Goal: Register for event/course

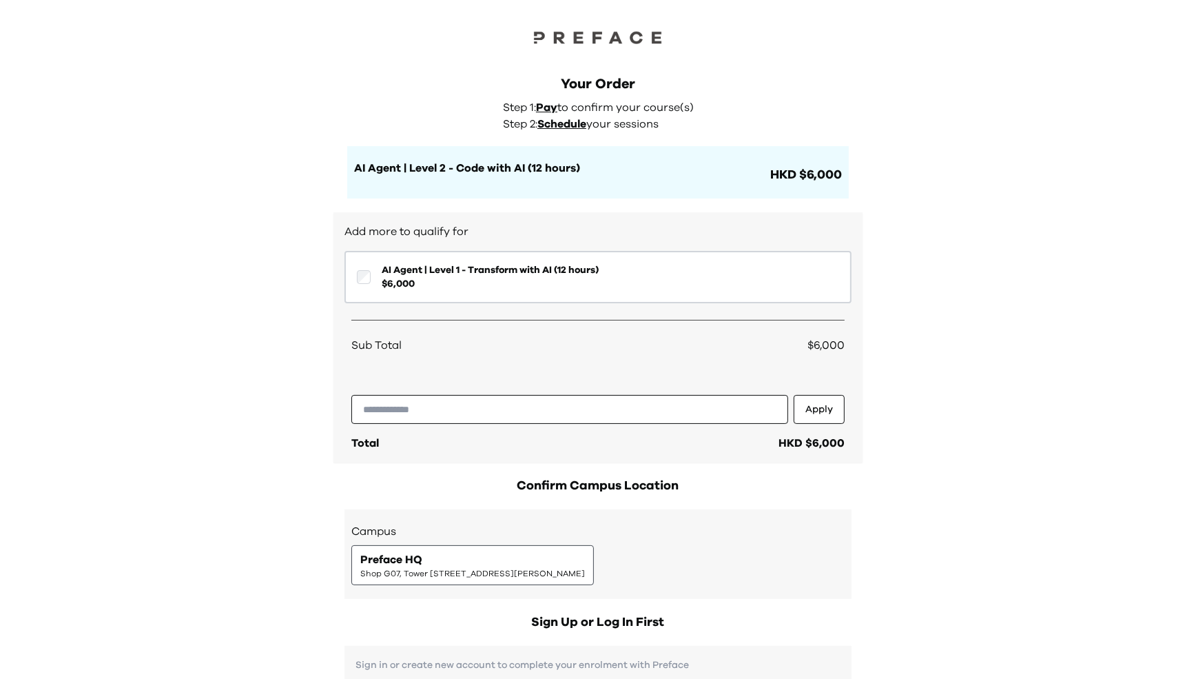
click at [512, 576] on span "Shop G07, Tower [STREET_ADDRESS][PERSON_NAME]" at bounding box center [472, 573] width 225 height 11
click at [512, 562] on div "Preface HQ Shop G07, Tower 535, 535 Jaffe Road, Causeway Bay | 銅鑼灣謝斐道535號Tower …" at bounding box center [472, 565] width 225 height 28
click at [511, 563] on div "Preface HQ Shop G07, Tower 535, 535 Jaffe Road, Causeway Bay | 銅鑼灣謝斐道535號Tower …" at bounding box center [472, 565] width 225 height 28
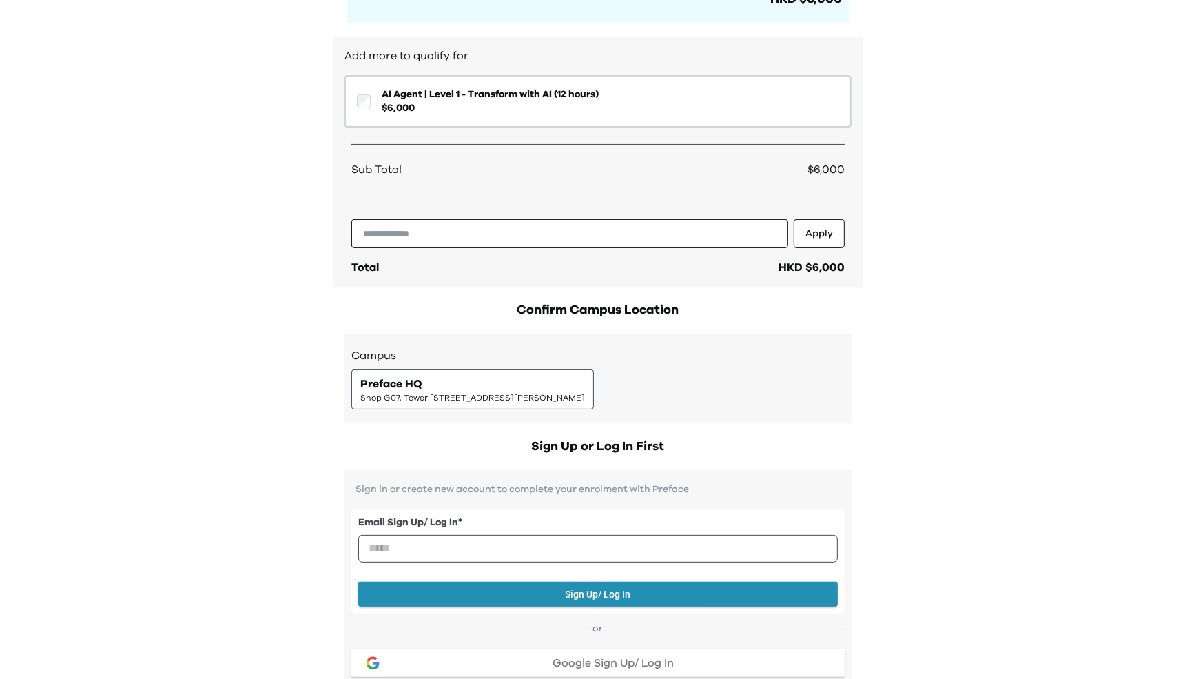
scroll to position [193, 0]
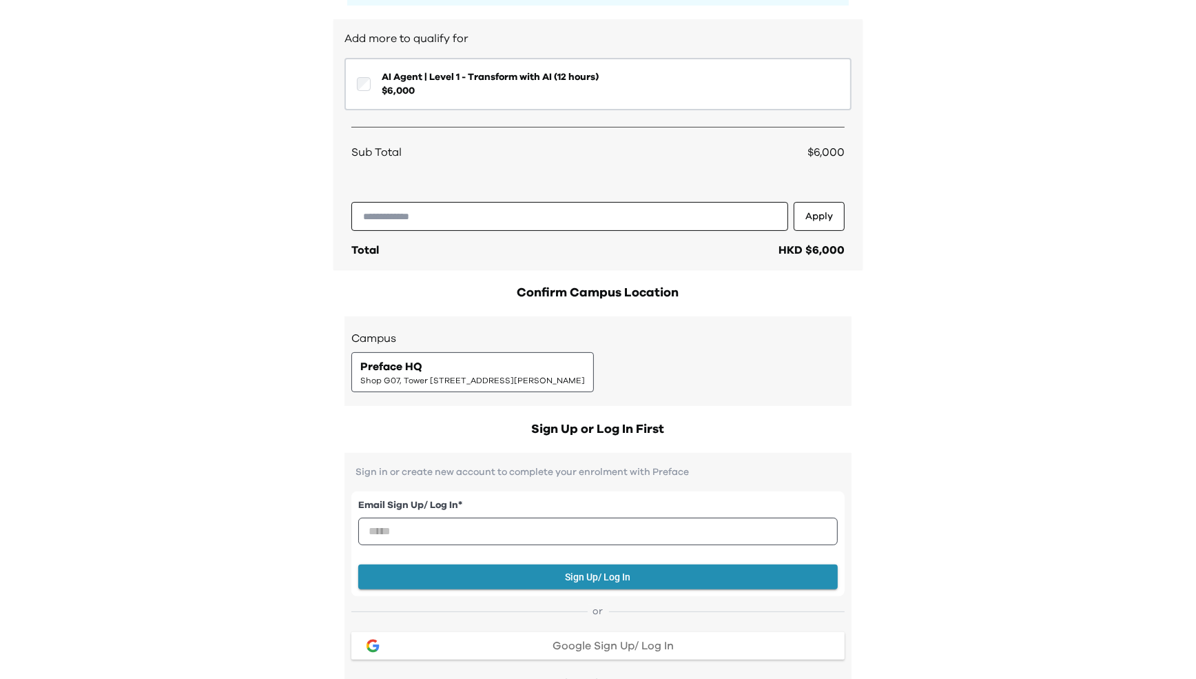
click at [402, 380] on span "Shop G07, Tower [STREET_ADDRESS][PERSON_NAME]" at bounding box center [472, 380] width 225 height 11
click at [434, 526] on input "email" at bounding box center [598, 532] width 480 height 28
click at [384, 369] on span "Preface HQ" at bounding box center [391, 366] width 62 height 17
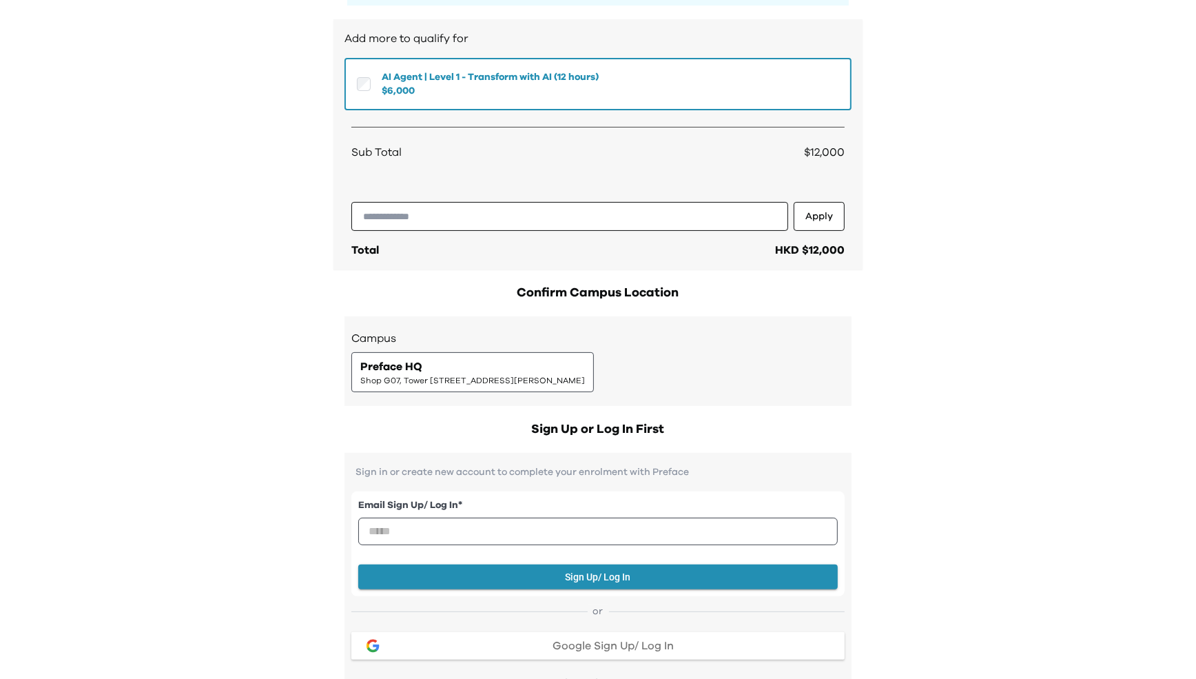
click at [440, 373] on div "Preface HQ Shop G07, Tower 535, 535 Jaffe Road, Causeway Bay | 銅鑼灣謝斐道535號Tower …" at bounding box center [472, 372] width 225 height 28
click at [429, 527] on input "email" at bounding box center [598, 532] width 480 height 28
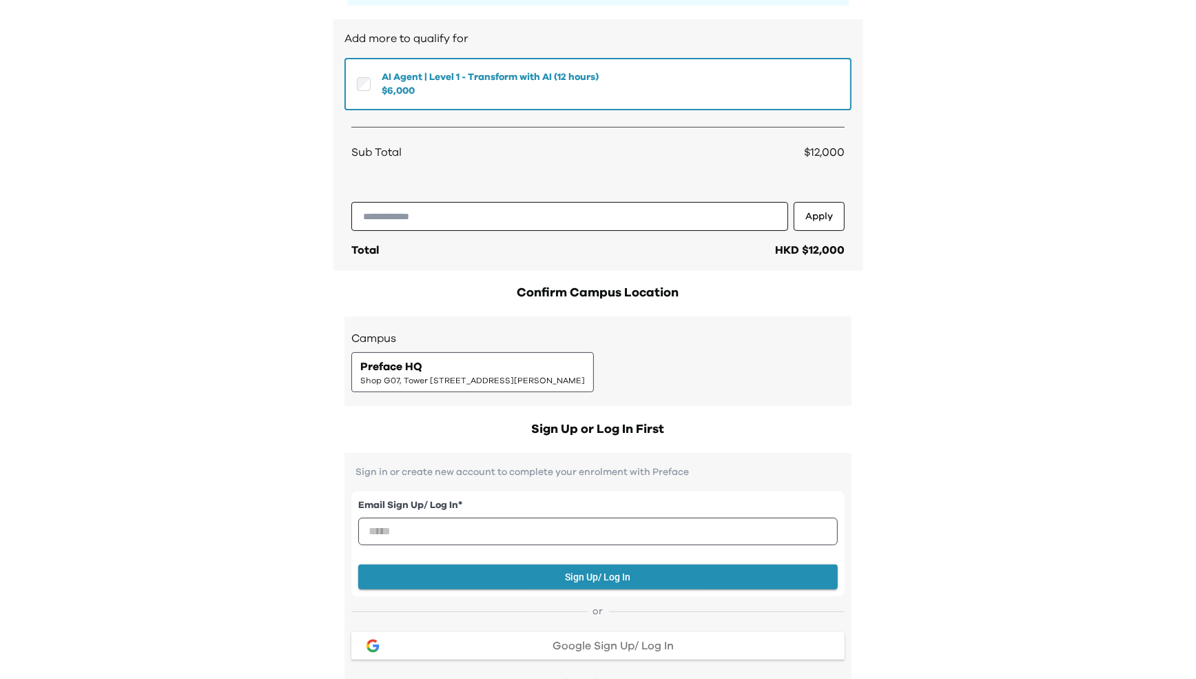
click at [371, 82] on button "AI Agent | Level 1 - Transform with AI (12 hours) $ 6,000" at bounding box center [598, 84] width 507 height 52
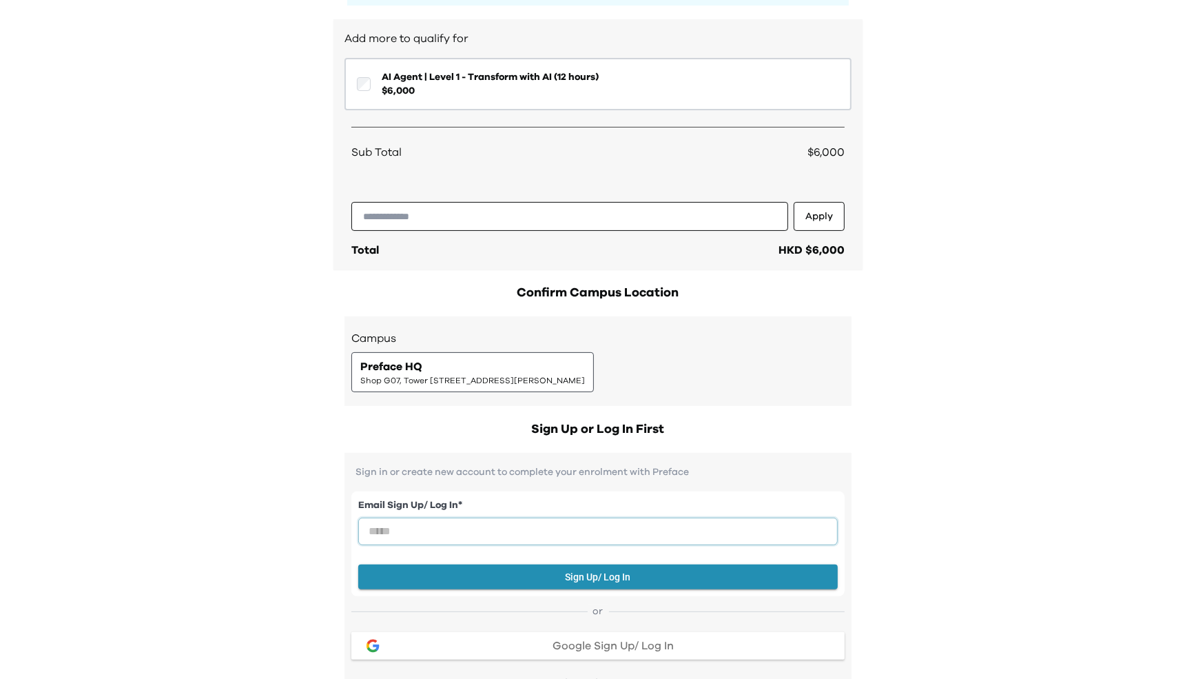
click at [453, 542] on input "email" at bounding box center [598, 532] width 480 height 28
type input "**********"
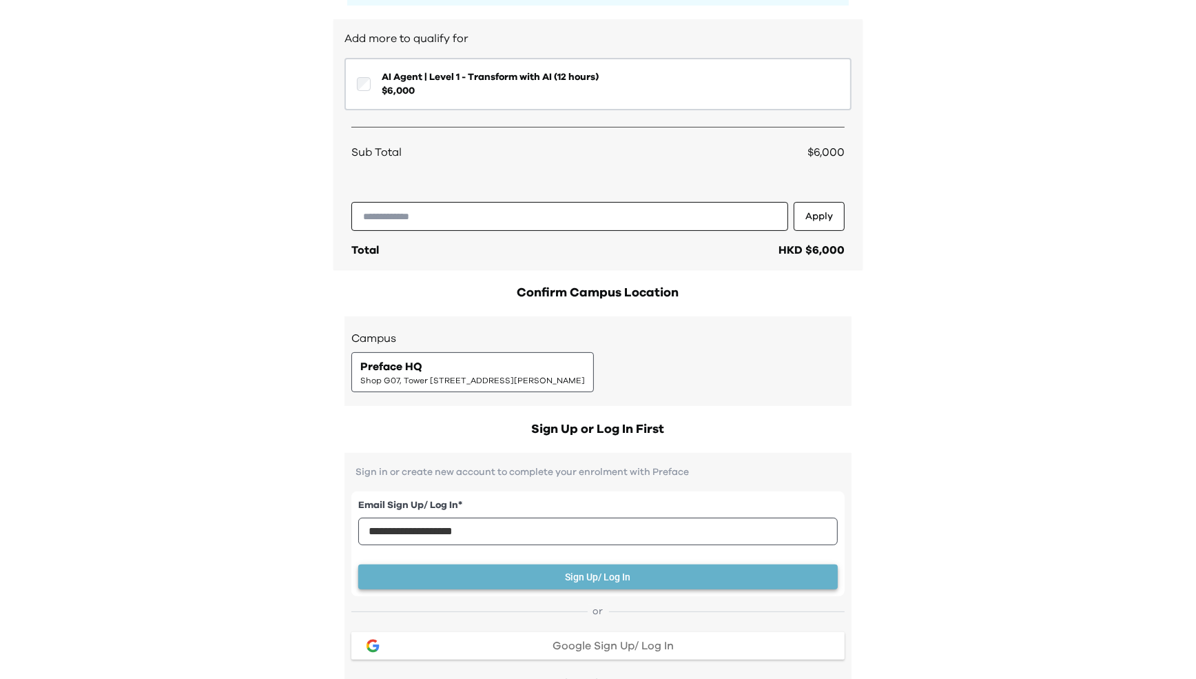
click at [521, 573] on button "Sign Up/ Log In" at bounding box center [598, 577] width 480 height 26
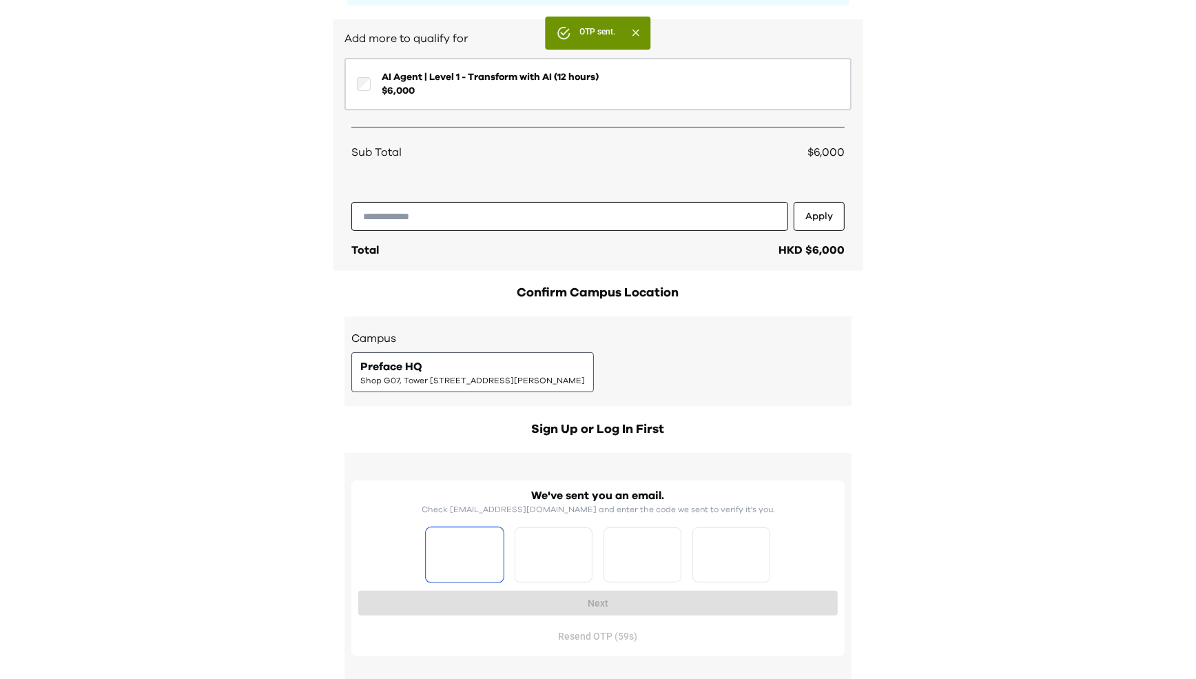
click at [460, 547] on input "Please enter OTP character 1" at bounding box center [465, 554] width 78 height 55
type input "*"
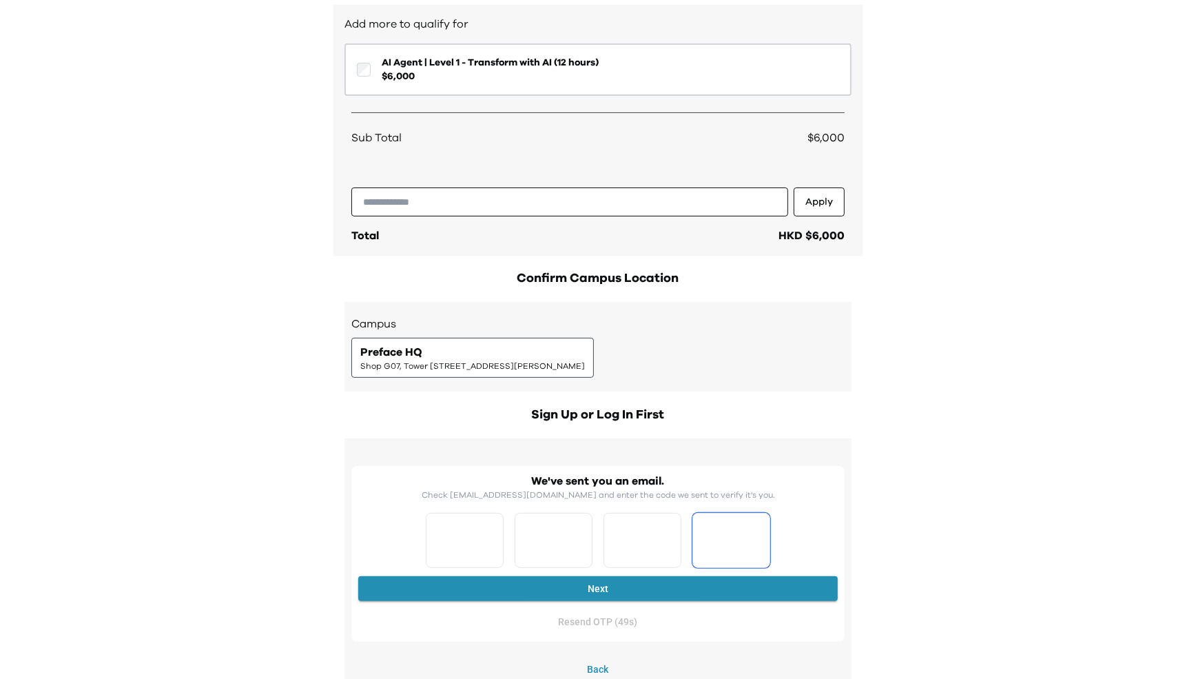
scroll to position [219, 0]
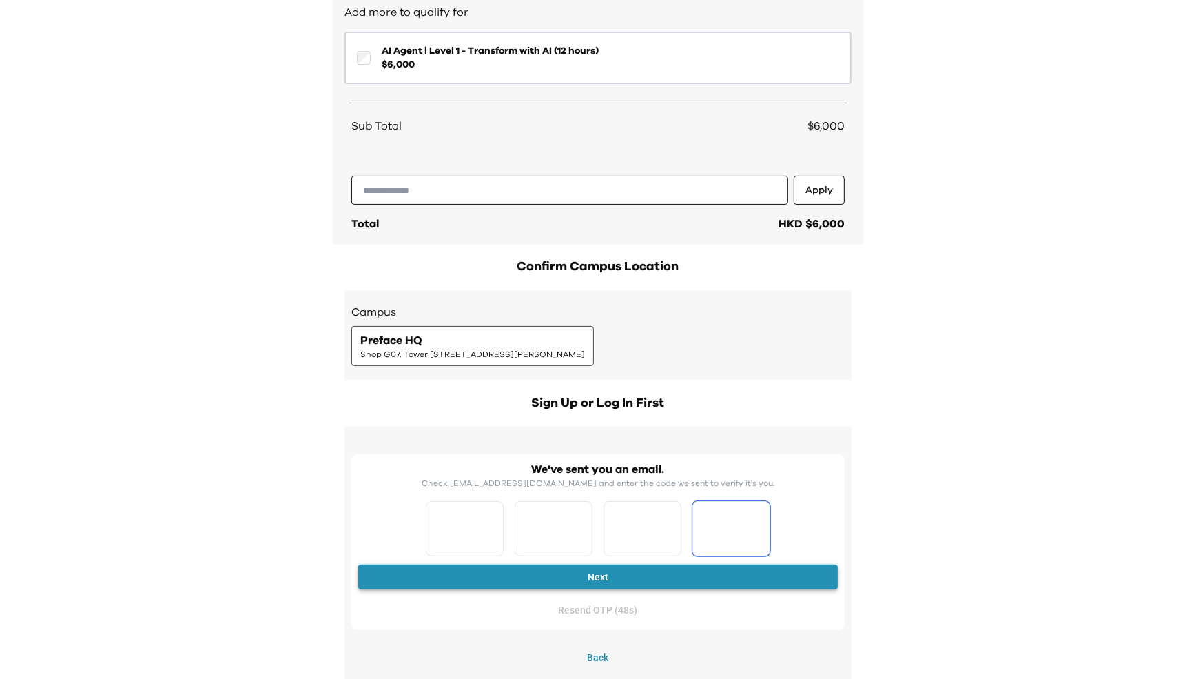
type input "*"
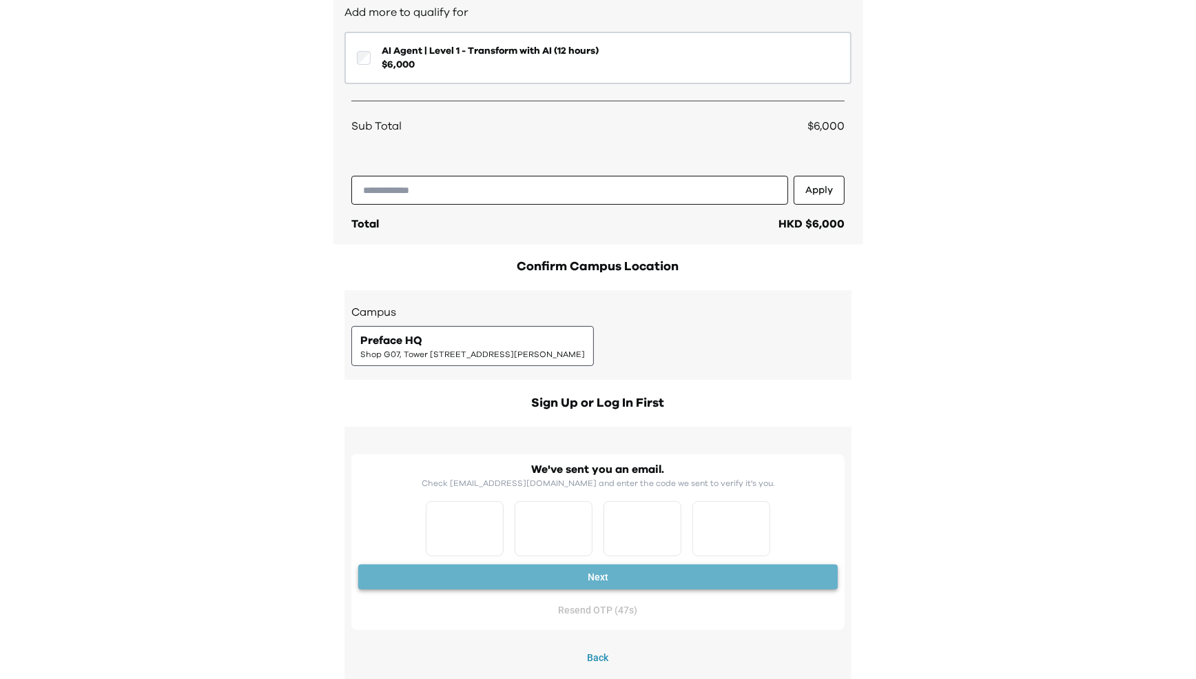
click at [651, 575] on button "Next" at bounding box center [598, 577] width 480 height 26
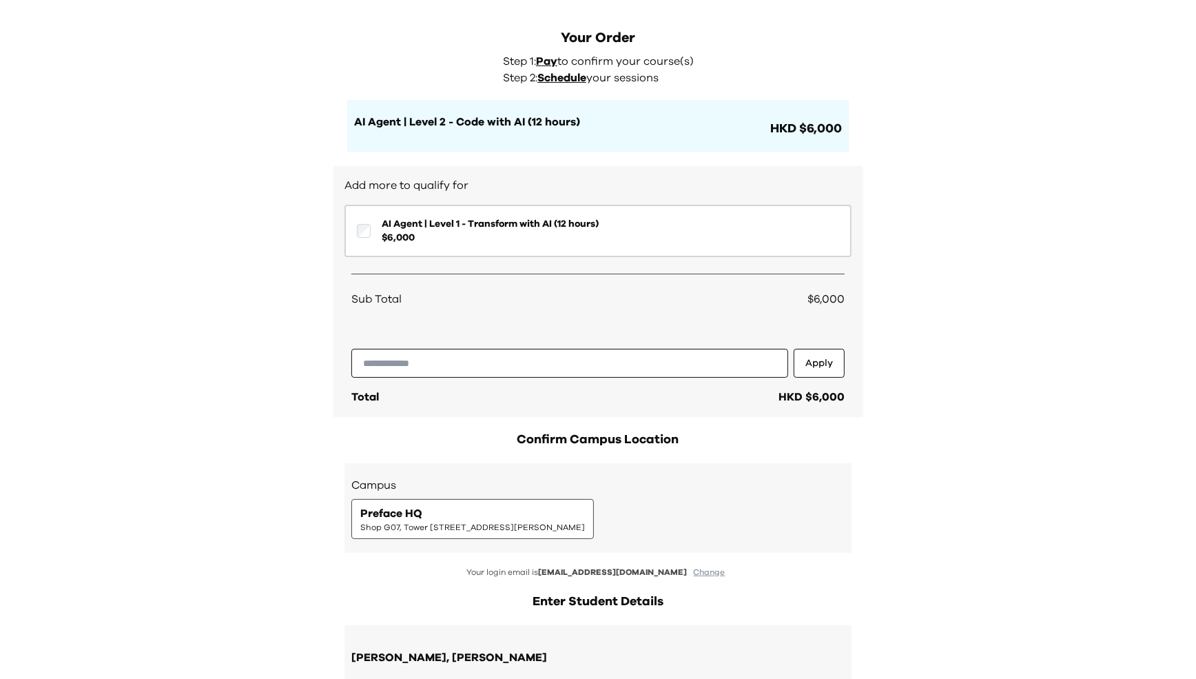
scroll to position [49, 0]
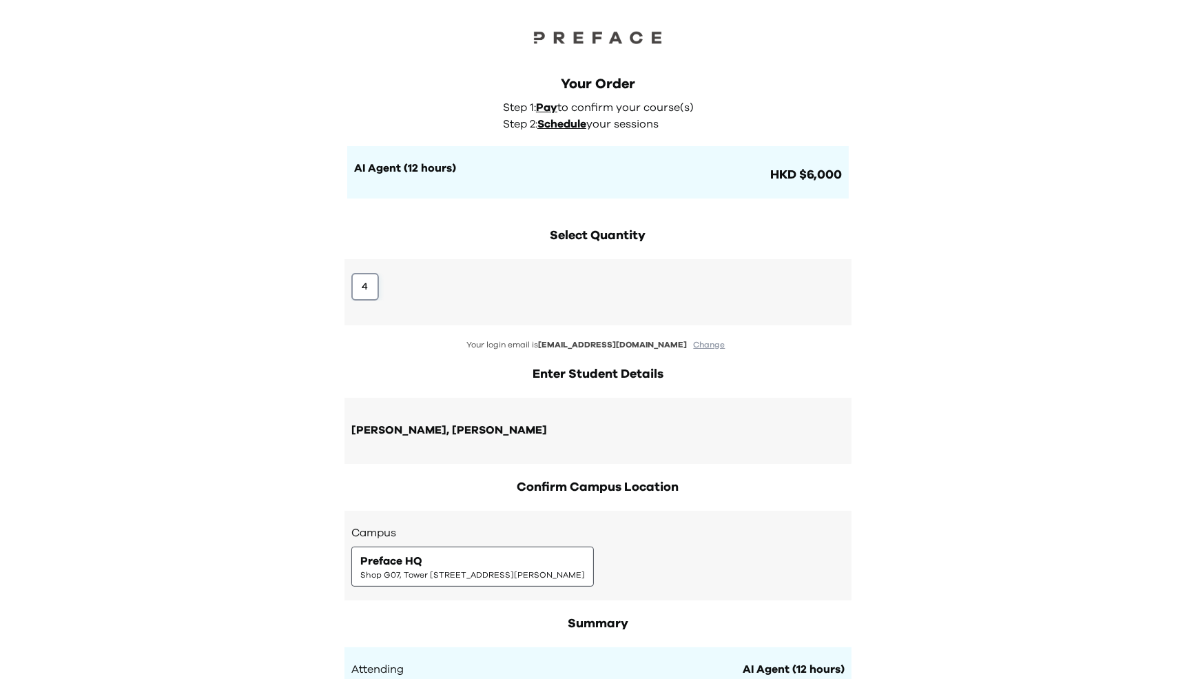
click at [375, 290] on button "4" at bounding box center [365, 287] width 28 height 28
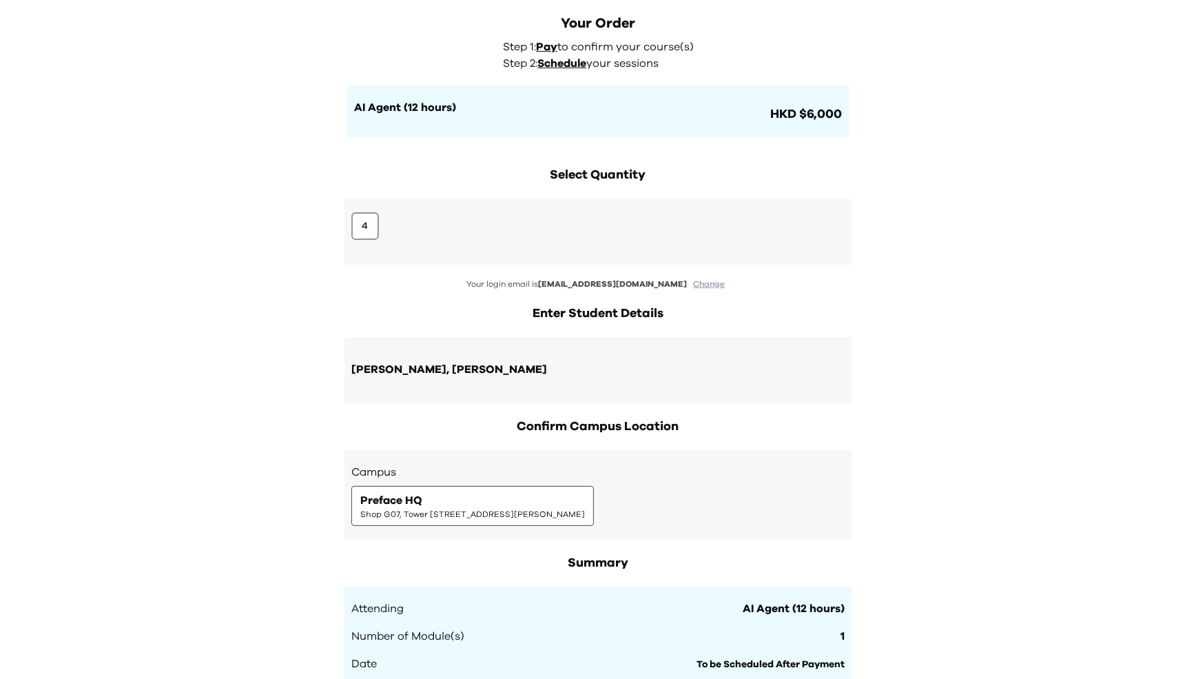
scroll to position [30, 0]
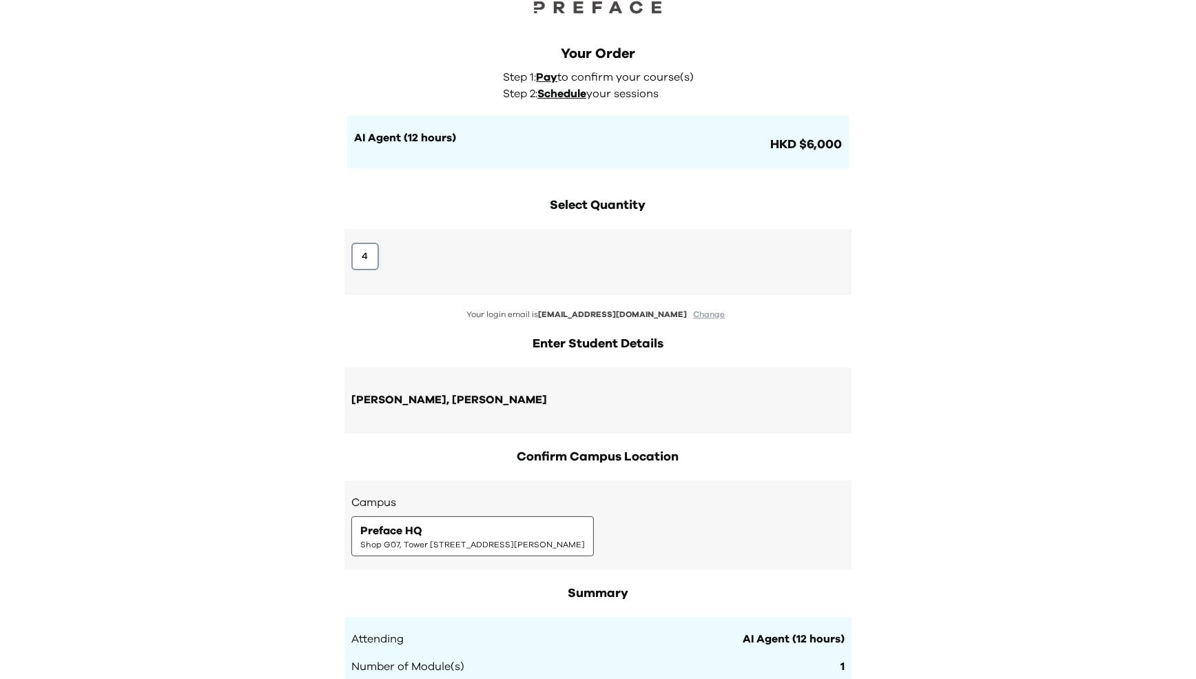
click at [370, 247] on button "4" at bounding box center [365, 257] width 28 height 28
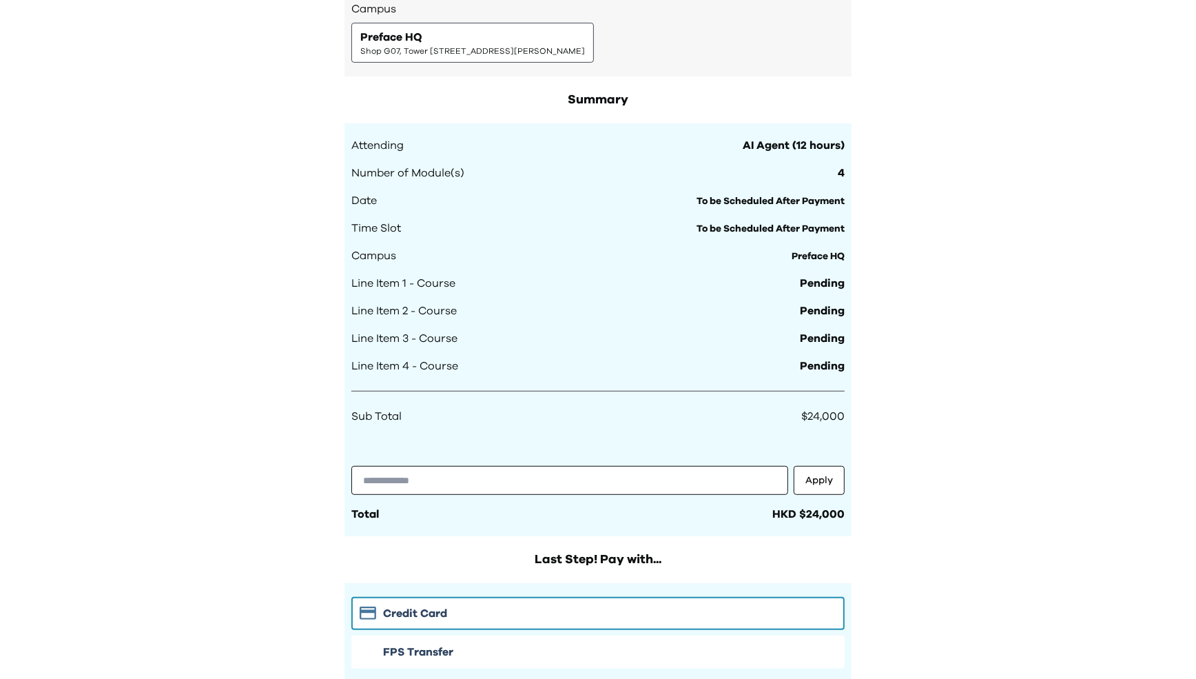
scroll to position [371, 0]
